Goal: Task Accomplishment & Management: Manage account settings

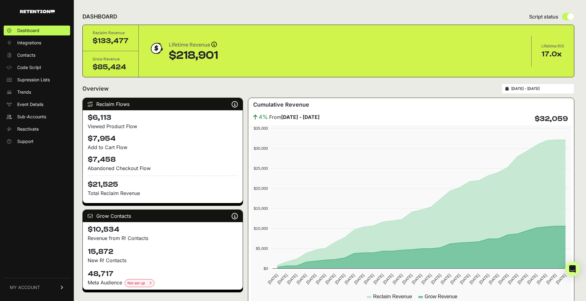
click at [236, 14] on div "DASHBOARD Script status" at bounding box center [328, 17] width 492 height 16
click at [37, 118] on span "Sub-Accounts" at bounding box center [31, 117] width 29 height 6
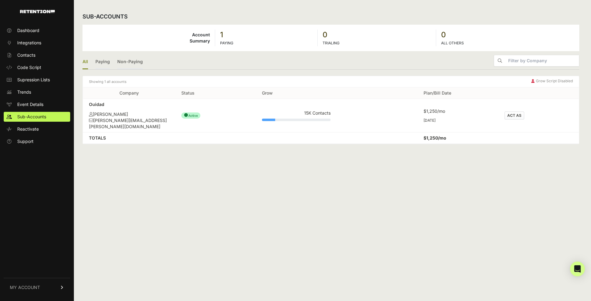
click at [153, 113] on div "[PERSON_NAME]" at bounding box center [129, 114] width 80 height 6
click at [104, 110] on td "Ouidad [PERSON_NAME] [PERSON_NAME][EMAIL_ADDRESS][PERSON_NAME][DOMAIN_NAME]" at bounding box center [129, 116] width 92 height 34
drag, startPoint x: 453, startPoint y: 103, endPoint x: 452, endPoint y: 106, distance: 3.2
click at [452, 106] on td "$1,250/[DATE]" at bounding box center [457, 116] width 81 height 34
click at [31, 33] on span "Dashboard" at bounding box center [28, 30] width 22 height 6
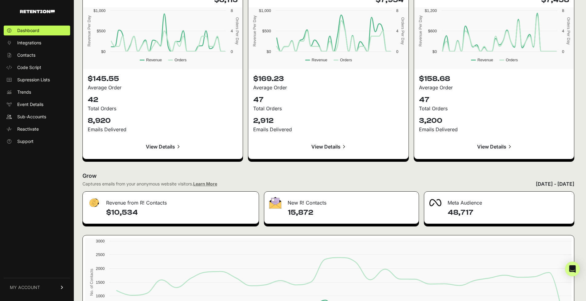
scroll to position [658, 0]
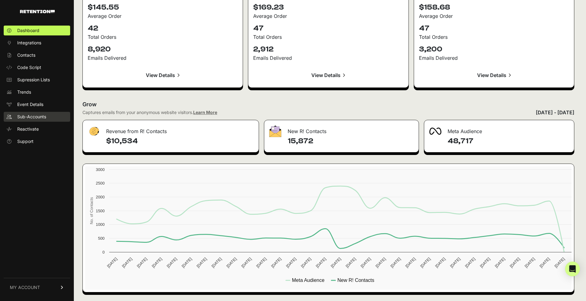
click at [43, 116] on span "Sub-Accounts" at bounding box center [31, 117] width 29 height 6
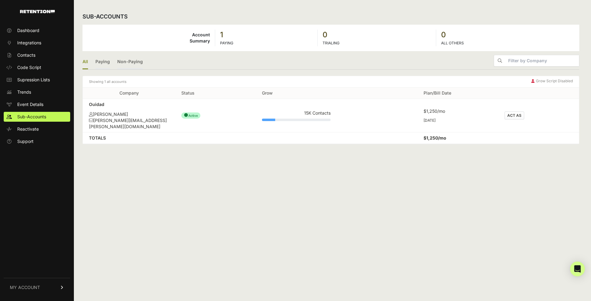
click at [49, 294] on link "MY ACCOUNT" at bounding box center [37, 287] width 66 height 19
click at [39, 266] on link "Billing" at bounding box center [37, 267] width 66 height 10
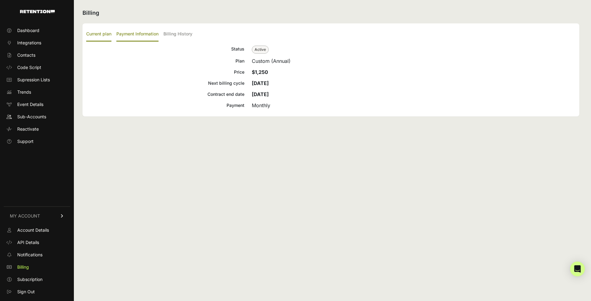
click at [144, 35] on label "Payment Information" at bounding box center [137, 34] width 42 height 14
click at [0, 0] on input "Payment Information" at bounding box center [0, 0] width 0 height 0
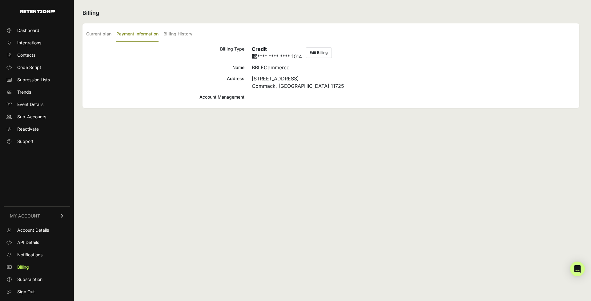
click at [316, 53] on button "Edit Billing" at bounding box center [319, 52] width 26 height 10
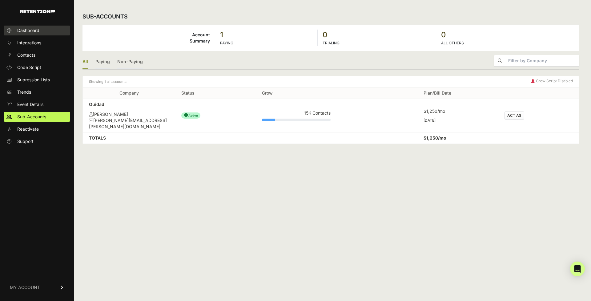
click at [31, 34] on link "Dashboard" at bounding box center [37, 31] width 66 height 10
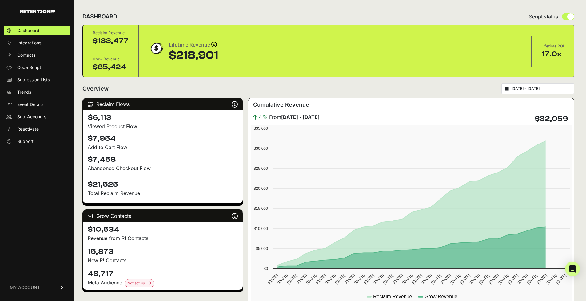
click at [31, 282] on link "MY ACCOUNT" at bounding box center [37, 287] width 66 height 19
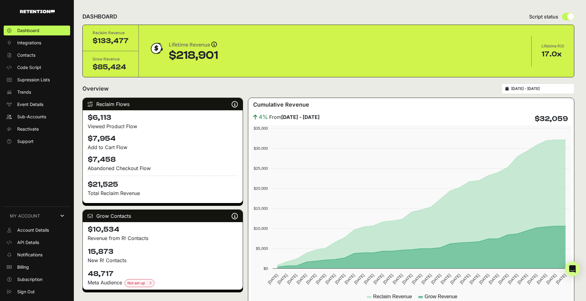
click at [34, 261] on ul "Account Details API Details Notifications Billing Subscription Sign Out" at bounding box center [37, 260] width 66 height 71
click at [34, 267] on link "Billing" at bounding box center [37, 267] width 66 height 10
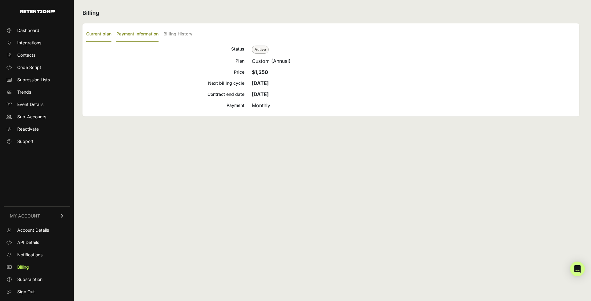
click at [139, 37] on label "Payment Information" at bounding box center [137, 34] width 42 height 14
click at [0, 0] on input "Payment Information" at bounding box center [0, 0] width 0 height 0
